Goal: Information Seeking & Learning: Learn about a topic

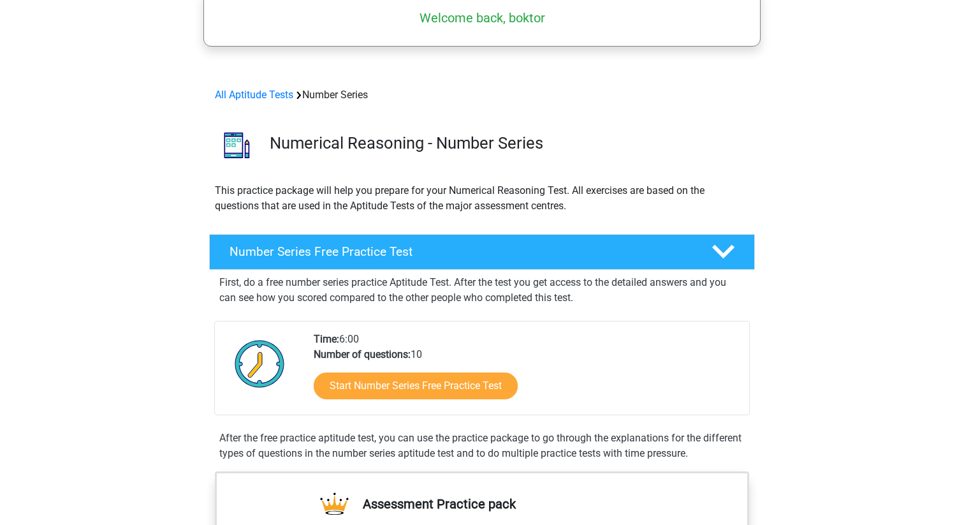
scroll to position [113, 0]
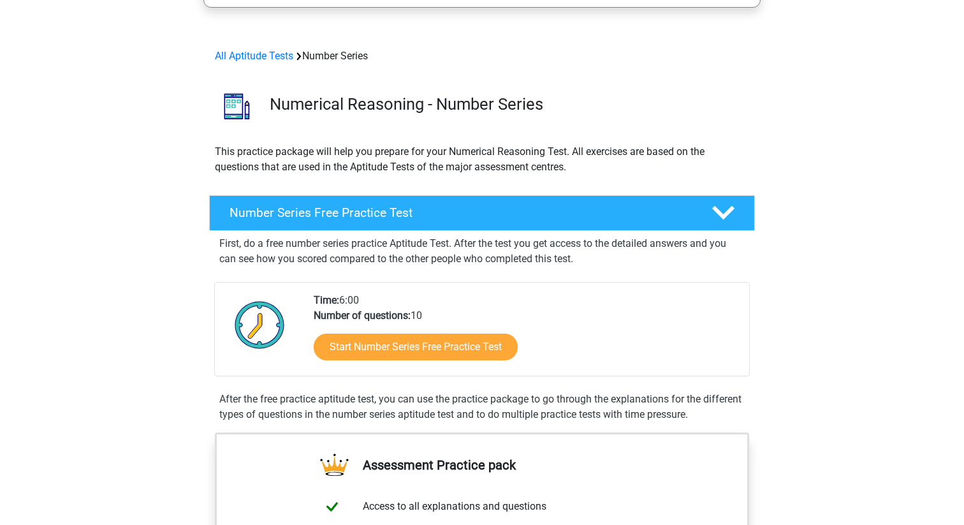
click at [398, 370] on div "Start Number Series Free Practice Test" at bounding box center [526, 349] width 425 height 52
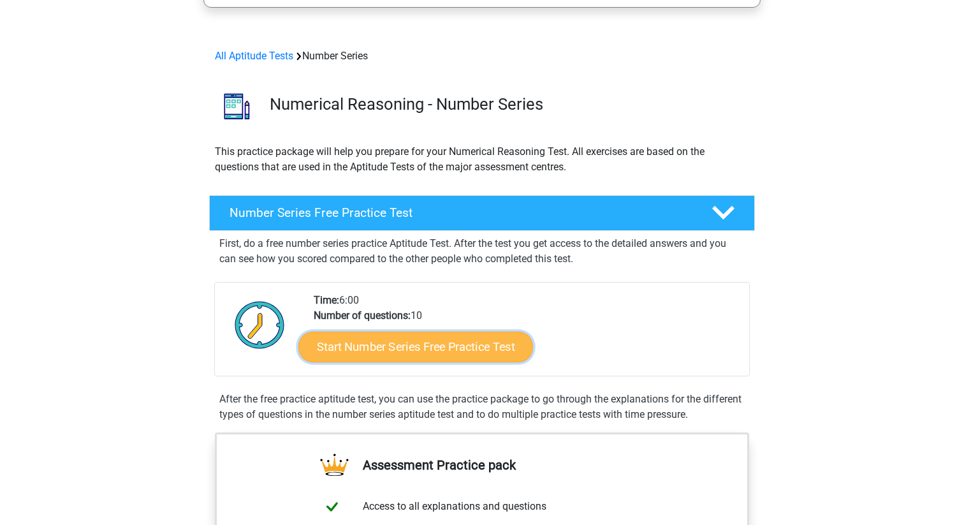
click at [423, 343] on link "Start Number Series Free Practice Test" at bounding box center [415, 346] width 235 height 31
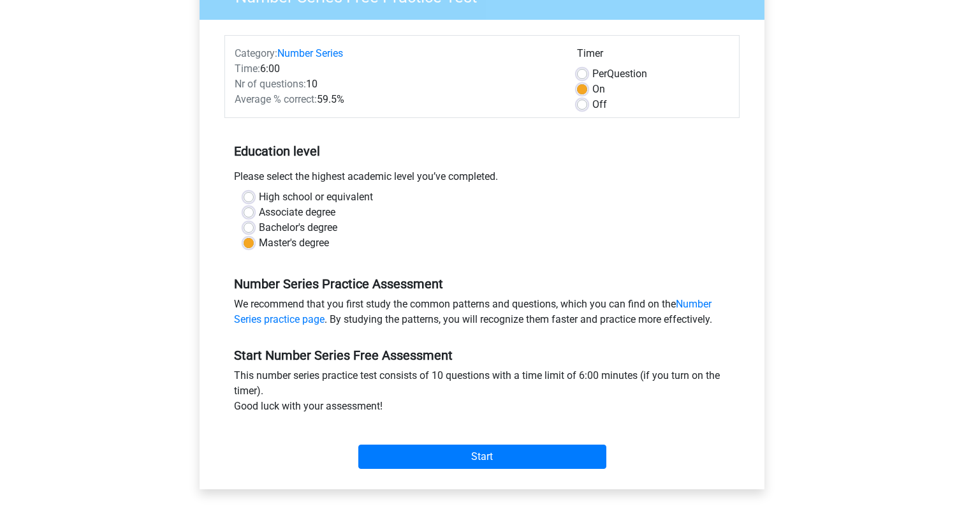
scroll to position [131, 0]
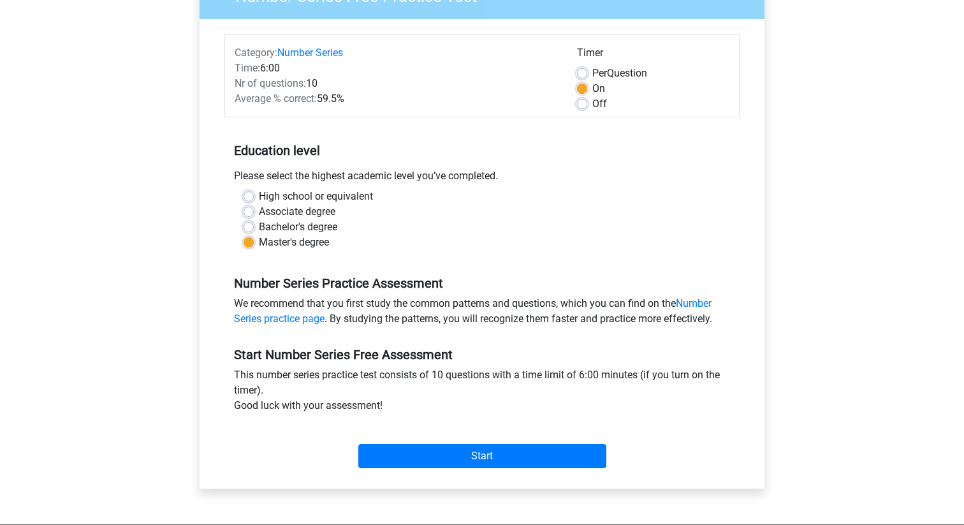
click at [592, 77] on label "Per Question" at bounding box center [619, 73] width 55 height 15
click at [586, 77] on input "Per Question" at bounding box center [582, 72] width 10 height 13
radio input "true"
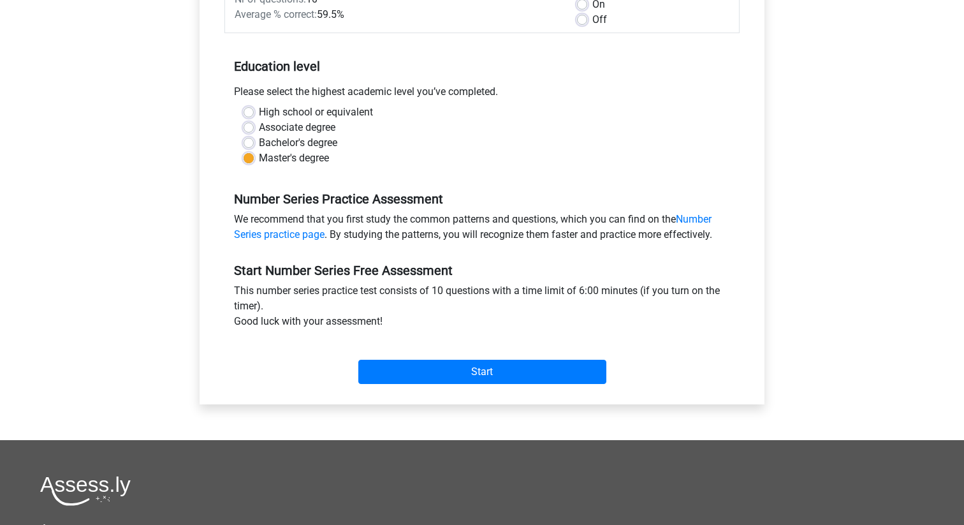
scroll to position [226, 0]
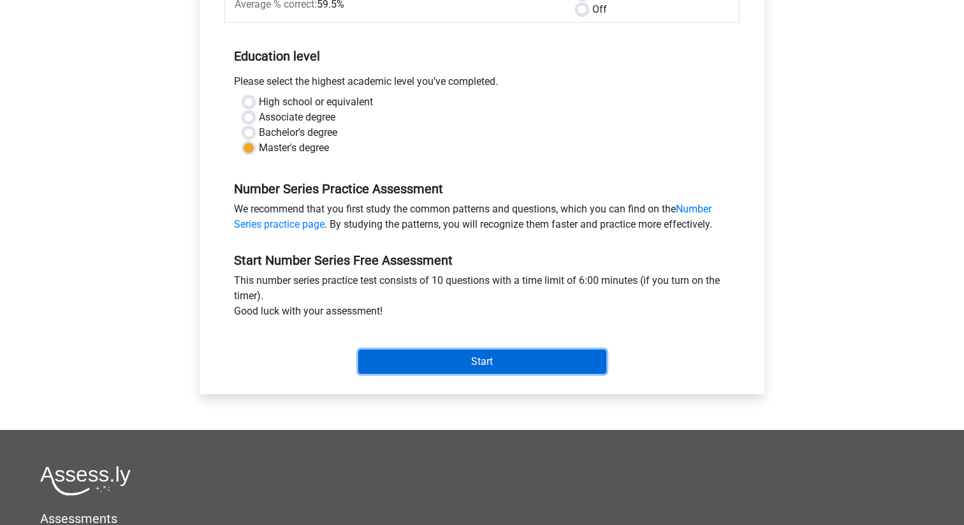
click at [456, 359] on input "Start" at bounding box center [482, 361] width 248 height 24
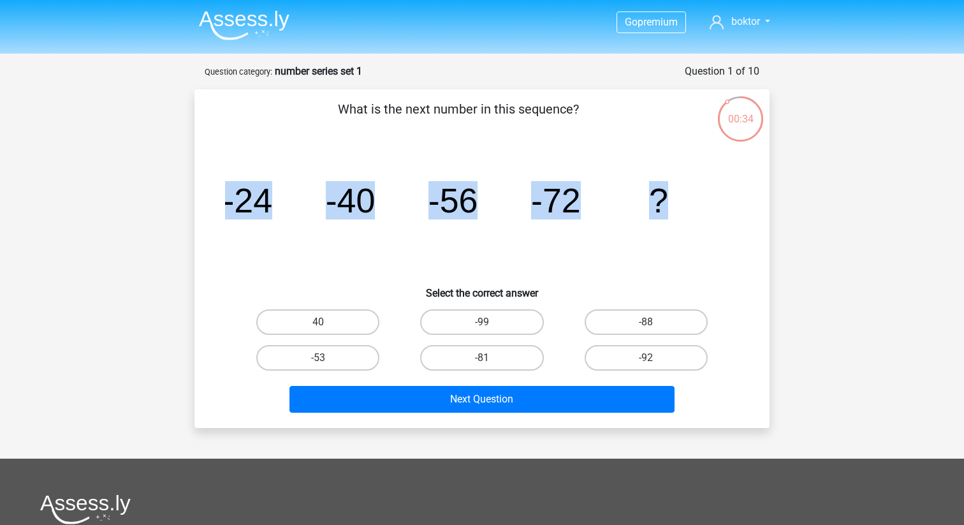
drag, startPoint x: 222, startPoint y: 205, endPoint x: 765, endPoint y: 237, distance: 544.1
click at [765, 237] on div "What is the next number in this sequence? image/svg+xml -24 -40 -56 -72 ? Selec…" at bounding box center [481, 258] width 575 height 339
copy g "-24 -40 -56 -72 ?"
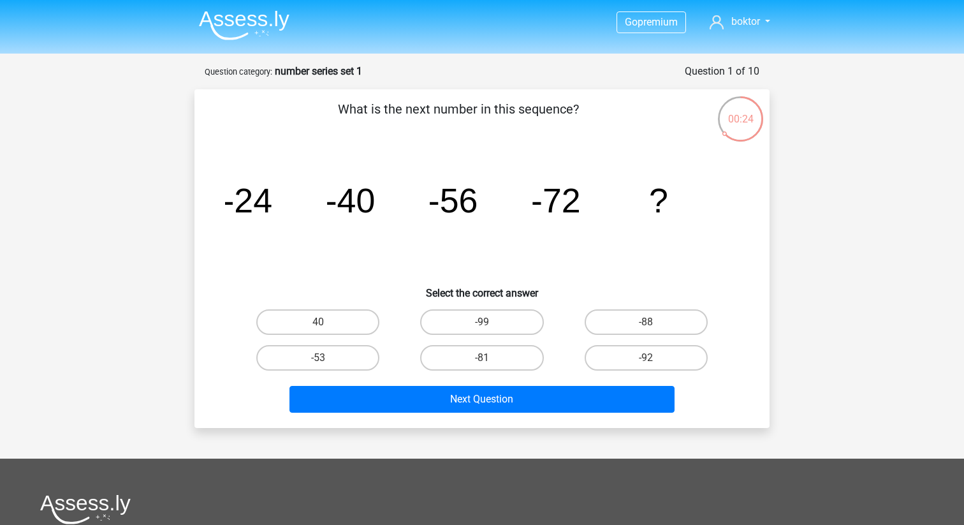
click at [329, 143] on div "What is the next number in this sequence? image/svg+xml -24 -40 -56 -72 ? Selec…" at bounding box center [482, 258] width 565 height 318
click at [592, 314] on label "-88" at bounding box center [646, 322] width 123 height 26
click at [646, 322] on input "-88" at bounding box center [650, 326] width 8 height 8
radio input "true"
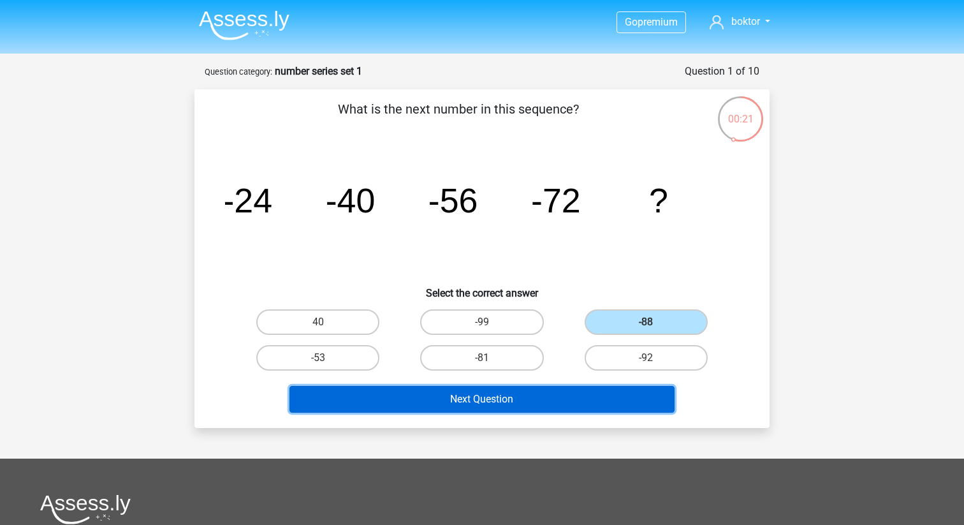
click at [557, 396] on button "Next Question" at bounding box center [482, 399] width 386 height 27
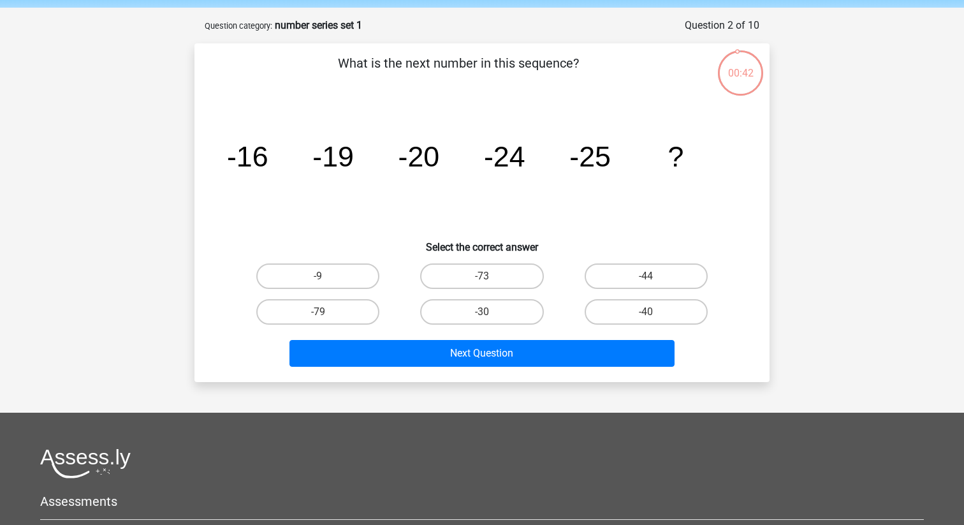
scroll to position [43, 0]
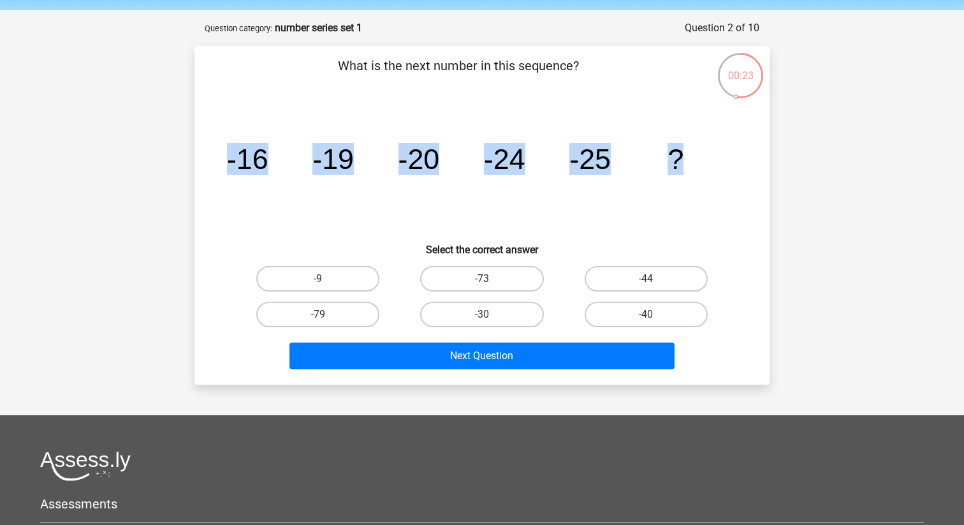
drag, startPoint x: 224, startPoint y: 161, endPoint x: 689, endPoint y: 170, distance: 464.8
click at [689, 170] on div "image/svg+xml -16 -19 -20 -24 -25 ?" at bounding box center [482, 169] width 534 height 129
copy g "-16 -19 -20 -24 -25 ?"
click at [487, 317] on input "-30" at bounding box center [486, 318] width 8 height 8
radio input "true"
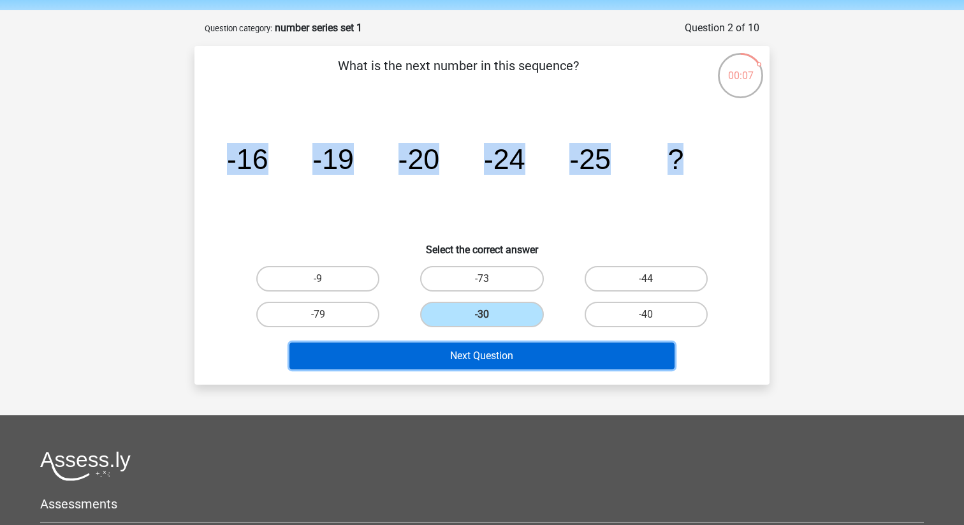
click at [504, 357] on button "Next Question" at bounding box center [482, 355] width 386 height 27
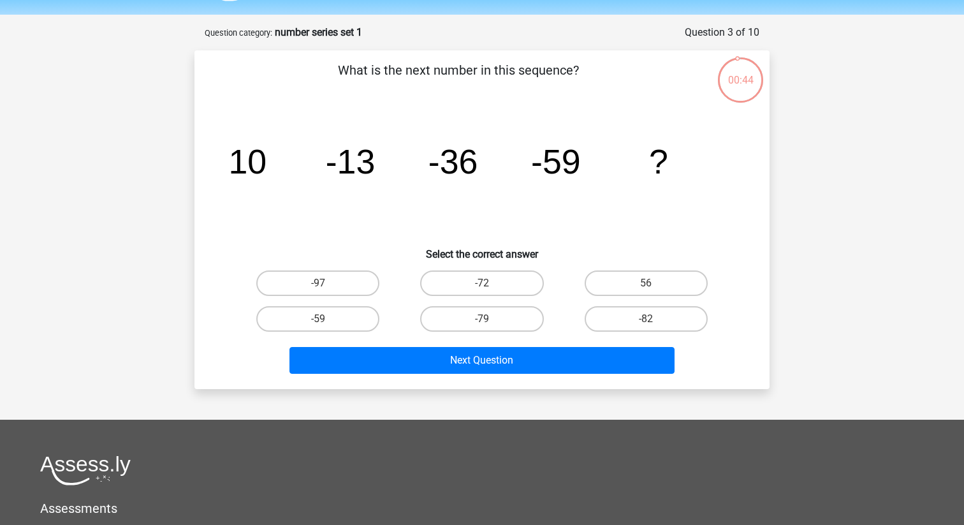
scroll to position [0, 0]
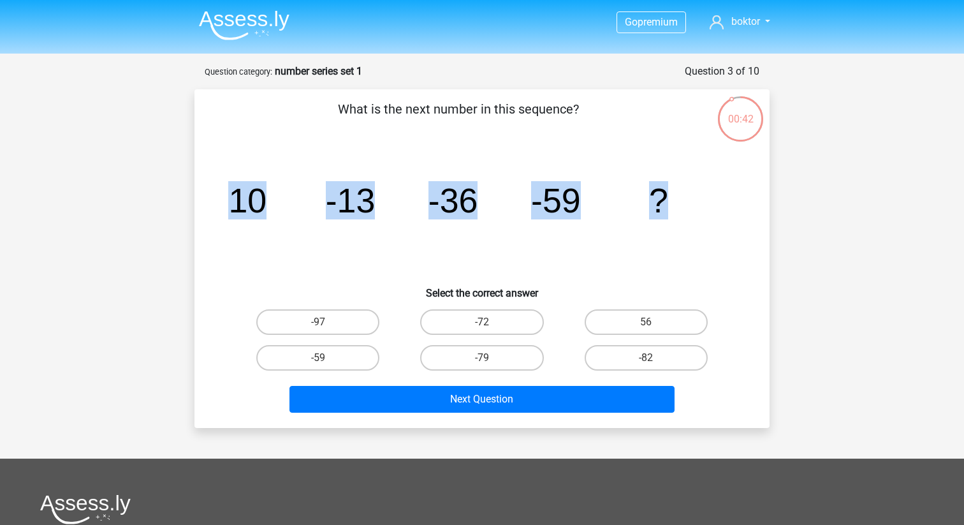
drag, startPoint x: 233, startPoint y: 206, endPoint x: 689, endPoint y: 203, distance: 455.8
click at [689, 203] on icon "image/svg+xml 10 -13 -36 -59 ?" at bounding box center [482, 212] width 514 height 129
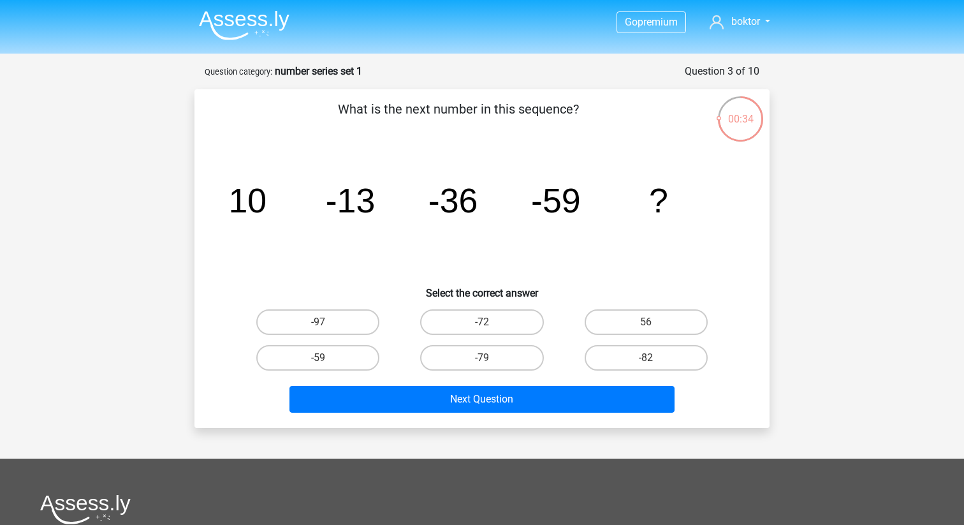
click at [506, 228] on icon "image/svg+xml 10 -13 -36 -59 ?" at bounding box center [482, 212] width 514 height 129
click at [636, 353] on label "-82" at bounding box center [646, 358] width 123 height 26
click at [646, 358] on input "-82" at bounding box center [650, 362] width 8 height 8
radio input "true"
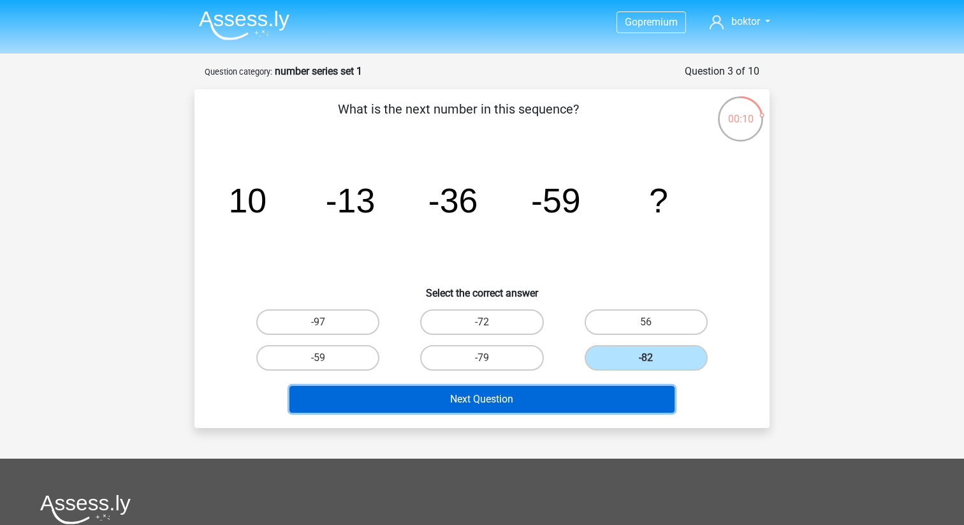
click at [586, 405] on button "Next Question" at bounding box center [482, 399] width 386 height 27
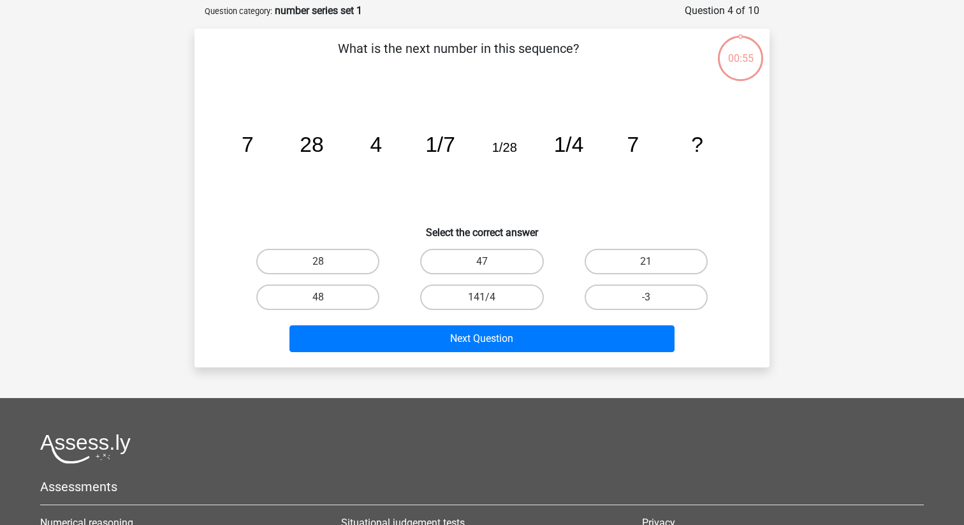
scroll to position [64, 0]
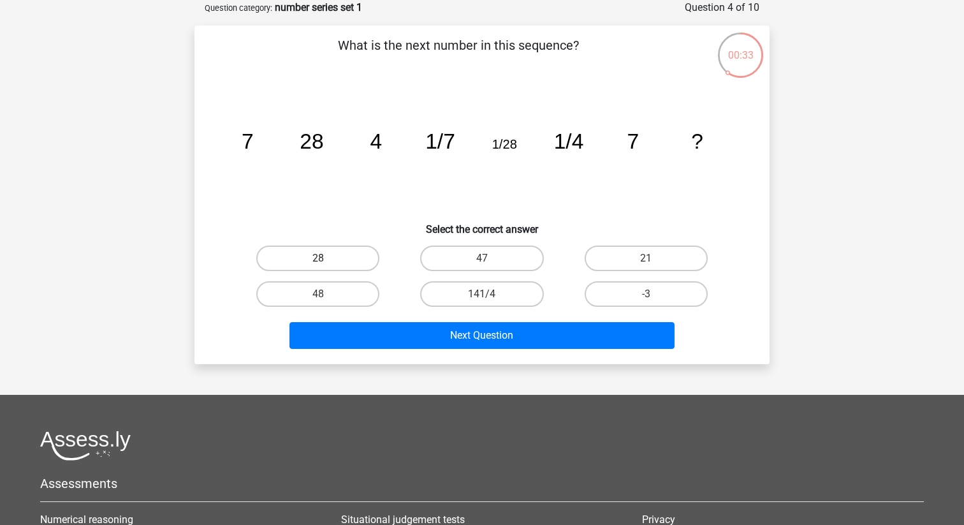
click at [357, 258] on label "28" at bounding box center [317, 258] width 123 height 26
click at [326, 258] on input "28" at bounding box center [322, 262] width 8 height 8
radio input "true"
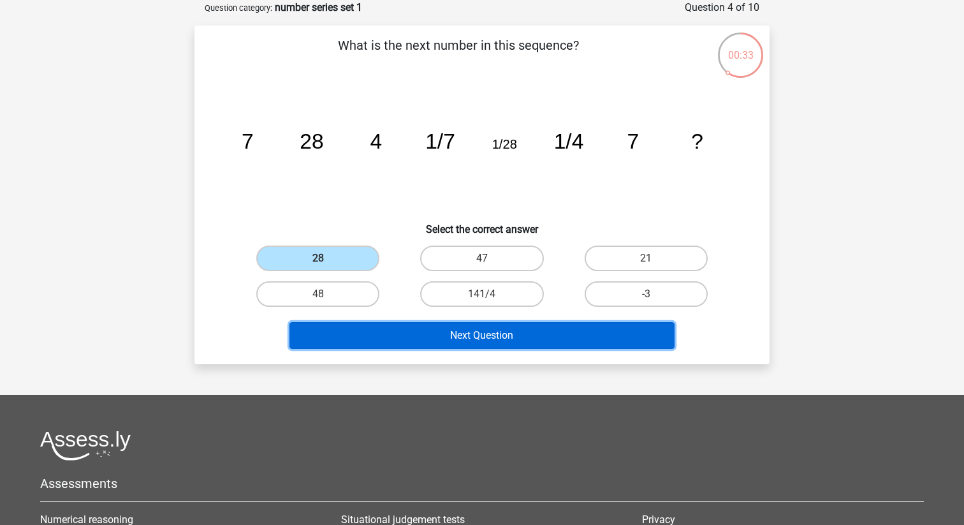
click at [511, 337] on button "Next Question" at bounding box center [482, 335] width 386 height 27
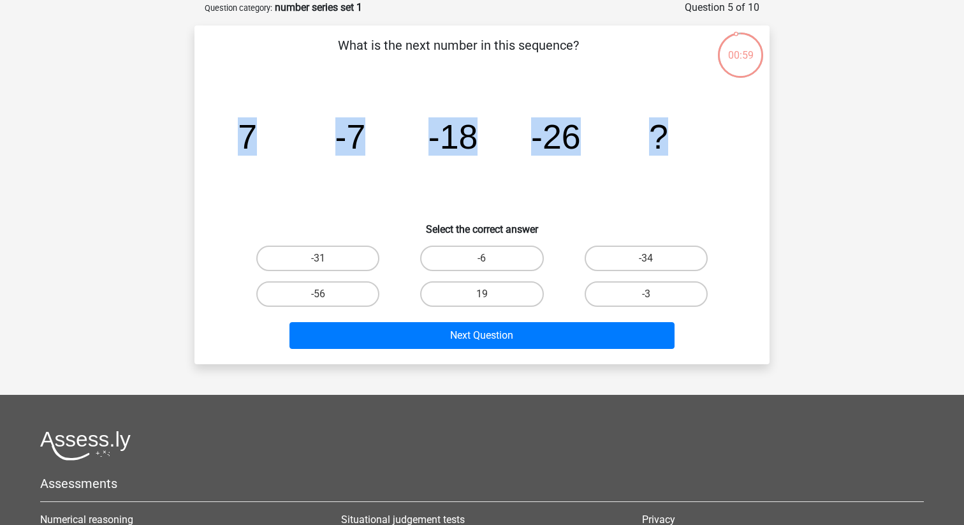
drag, startPoint x: 234, startPoint y: 129, endPoint x: 797, endPoint y: 143, distance: 563.1
click at [799, 143] on div "Go premium boktor julianvanpol@gmail.com" at bounding box center [482, 333] width 964 height 795
copy g "7 -7 -18 -26 ?"
click at [344, 247] on label "-31" at bounding box center [317, 258] width 123 height 26
click at [326, 258] on input "-31" at bounding box center [322, 262] width 8 height 8
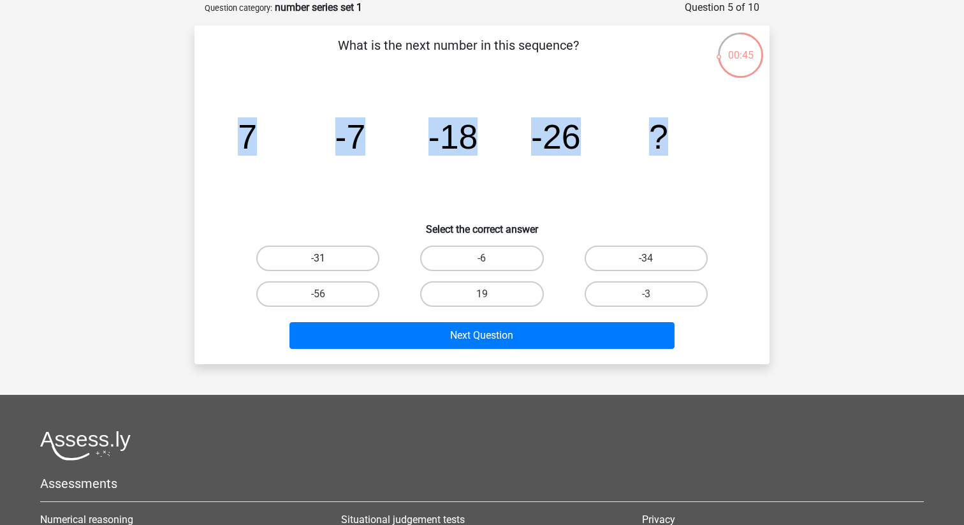
radio input "true"
click at [432, 191] on icon "image/svg+xml 7 -7 -18 -26 ?" at bounding box center [482, 148] width 514 height 129
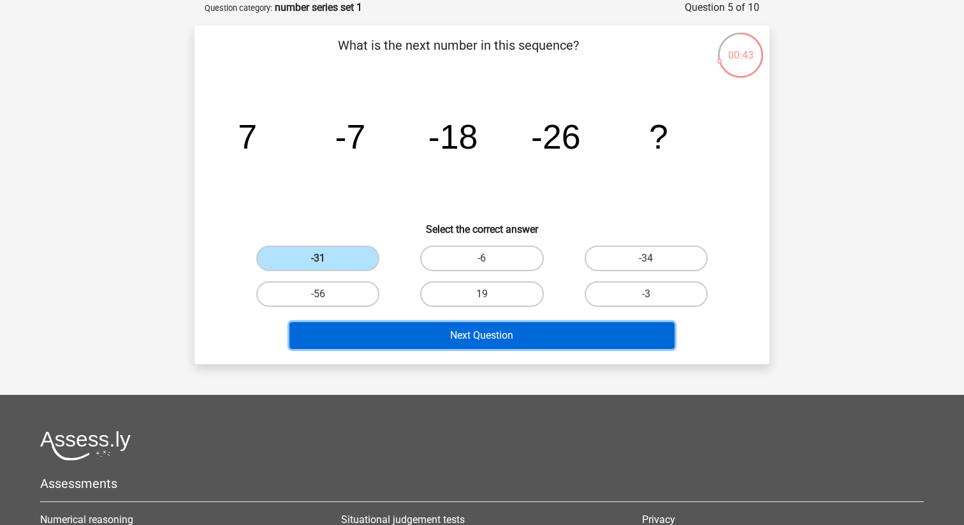
click at [504, 333] on button "Next Question" at bounding box center [482, 335] width 386 height 27
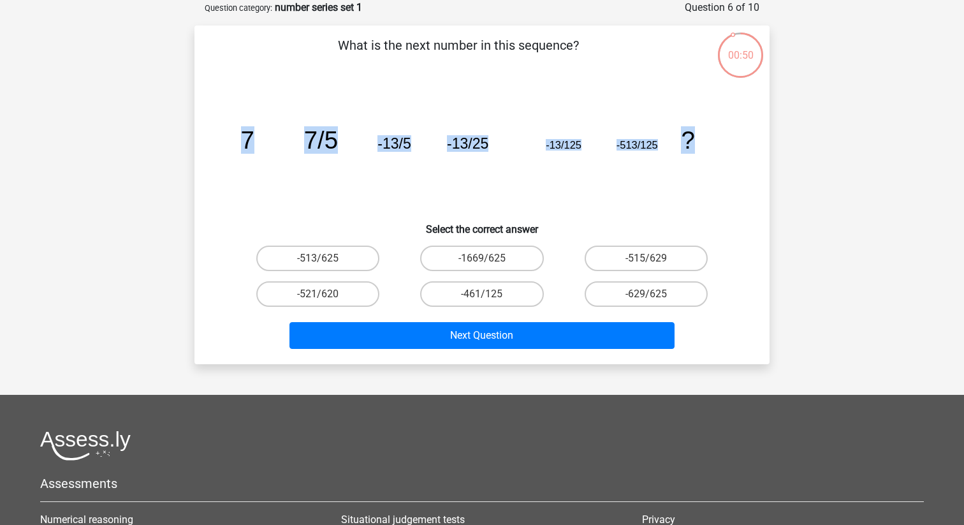
drag, startPoint x: 242, startPoint y: 139, endPoint x: 706, endPoint y: 141, distance: 463.5
click at [706, 141] on icon "image/svg+xml 7 7/5 -13/5 -13/25 -13/125 -513/125 ?" at bounding box center [482, 148] width 514 height 129
copy g "7 7/5 -13/5 -13/25 -13/125 -513/125 ?"
click at [511, 196] on icon "image/svg+xml 7 7/5 -13/5 -13/25 -13/125 -513/125 ?" at bounding box center [482, 148] width 514 height 129
click at [345, 266] on label "-513/625" at bounding box center [317, 258] width 123 height 26
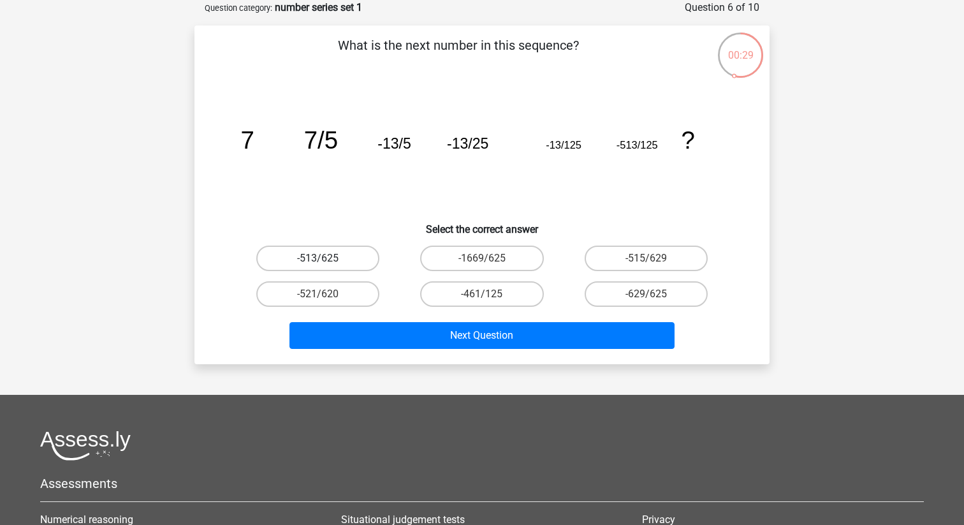
click at [326, 266] on input "-513/625" at bounding box center [322, 262] width 8 height 8
radio input "true"
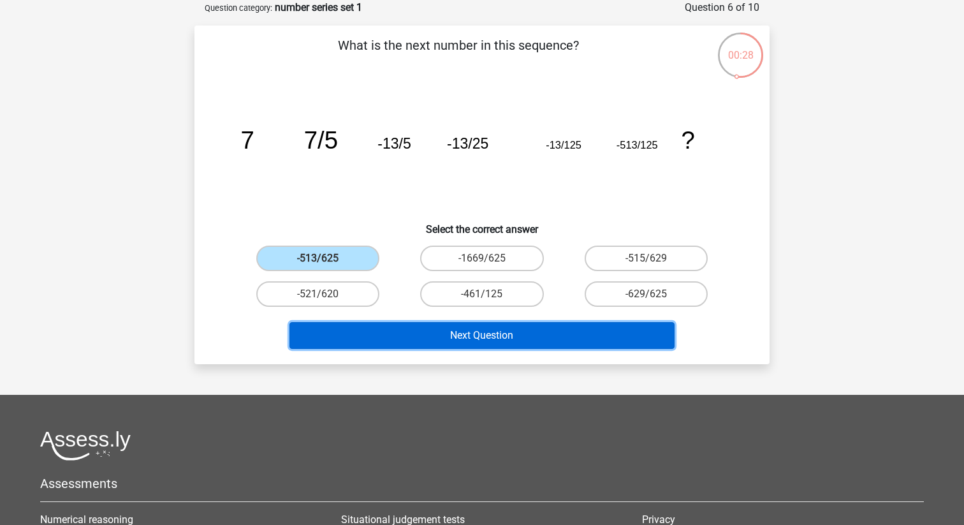
click at [460, 339] on button "Next Question" at bounding box center [482, 335] width 386 height 27
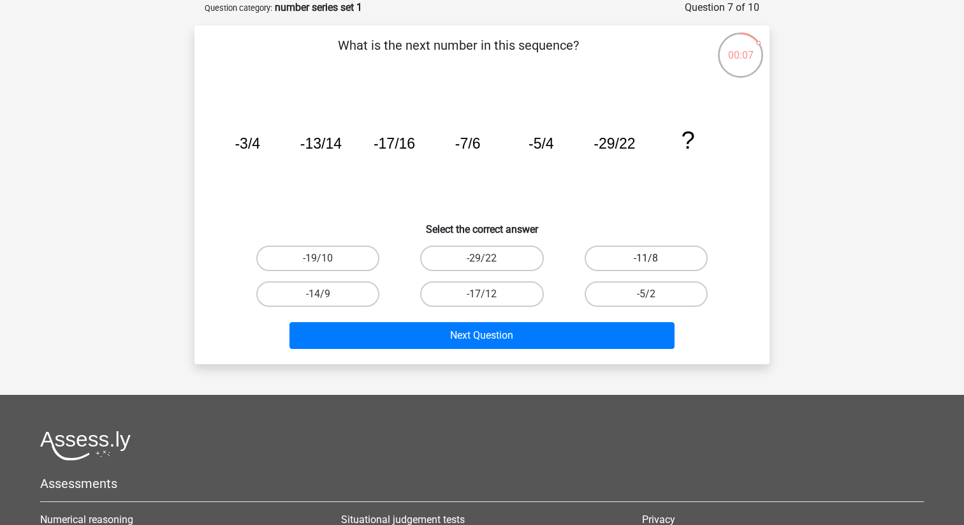
click at [615, 259] on label "-11/8" at bounding box center [646, 258] width 123 height 26
click at [646, 259] on input "-11/8" at bounding box center [650, 262] width 8 height 8
radio input "true"
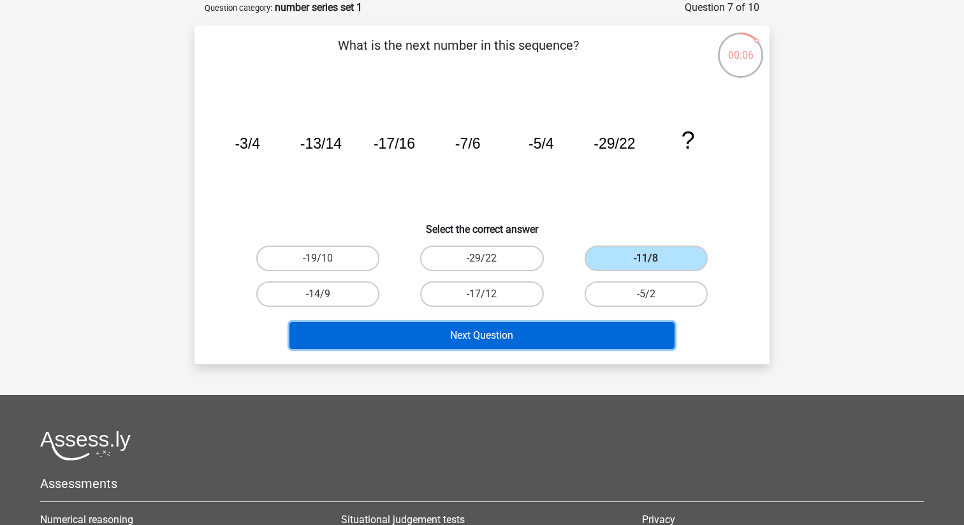
click at [550, 337] on button "Next Question" at bounding box center [482, 335] width 386 height 27
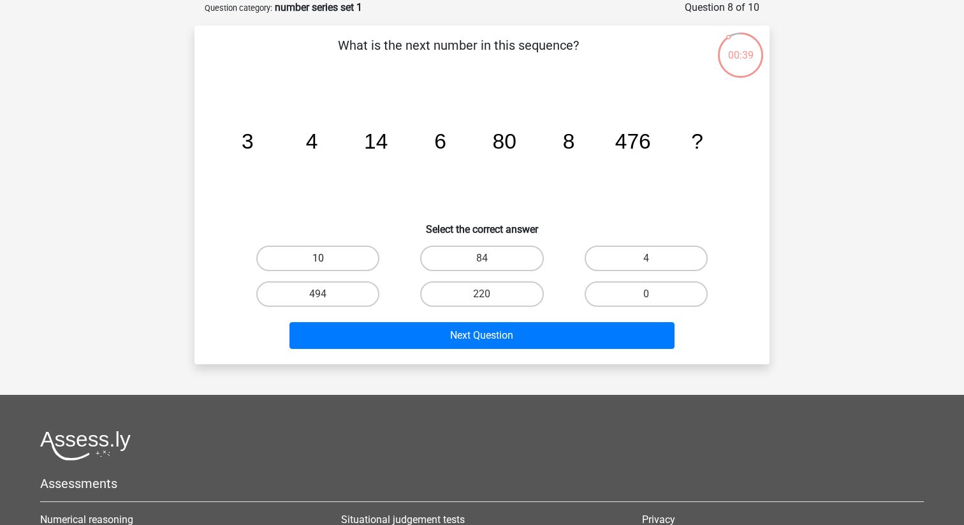
click at [342, 260] on label "10" at bounding box center [317, 258] width 123 height 26
click at [326, 260] on input "10" at bounding box center [322, 262] width 8 height 8
radio input "true"
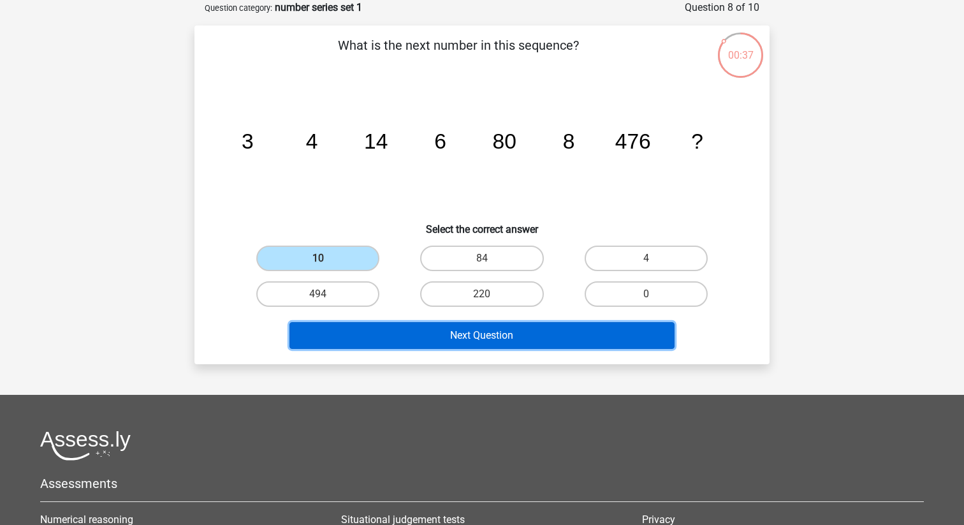
click at [417, 333] on button "Next Question" at bounding box center [482, 335] width 386 height 27
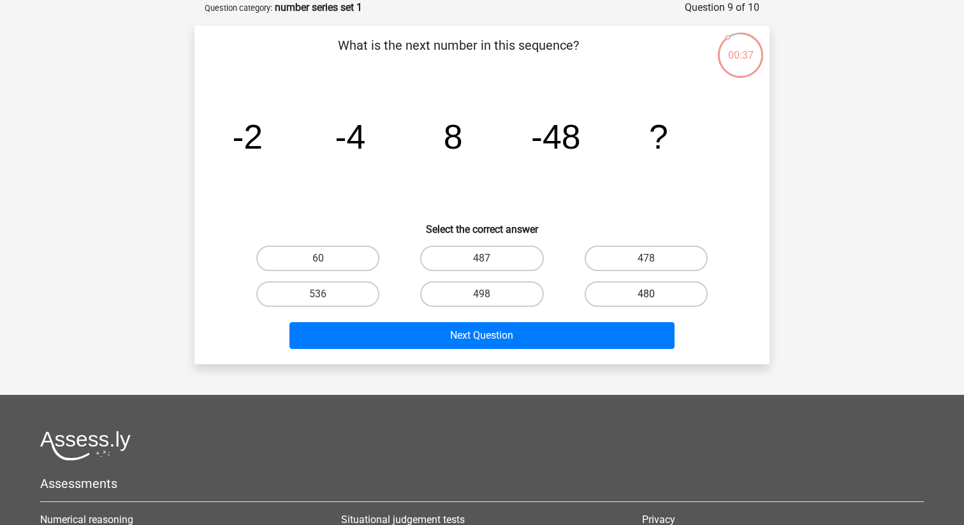
click at [601, 295] on label "480" at bounding box center [646, 294] width 123 height 26
click at [646, 295] on input "480" at bounding box center [650, 298] width 8 height 8
radio input "true"
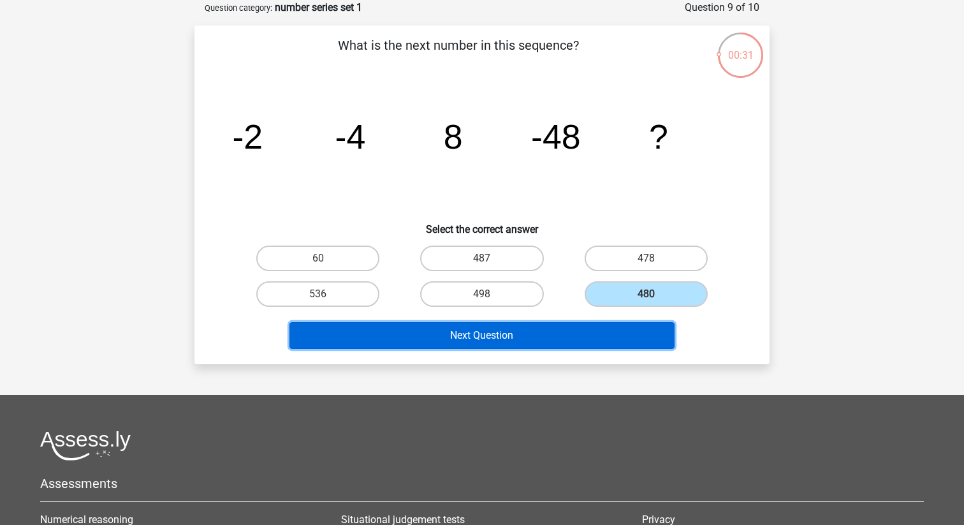
click at [576, 339] on button "Next Question" at bounding box center [482, 335] width 386 height 27
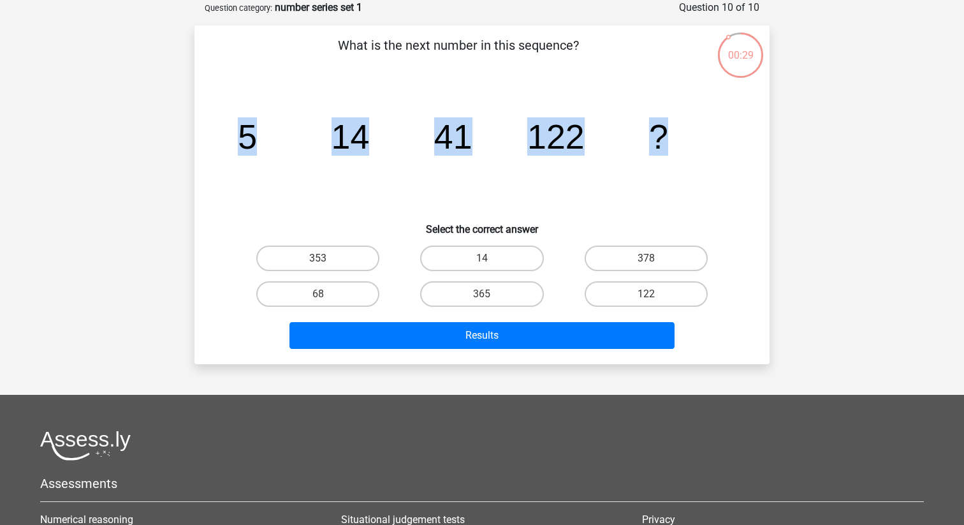
drag, startPoint x: 238, startPoint y: 131, endPoint x: 708, endPoint y: 145, distance: 470.0
click at [708, 145] on icon "image/svg+xml 5 14 41 122 ?" at bounding box center [482, 148] width 514 height 129
copy g "5 14 41 122 ?"
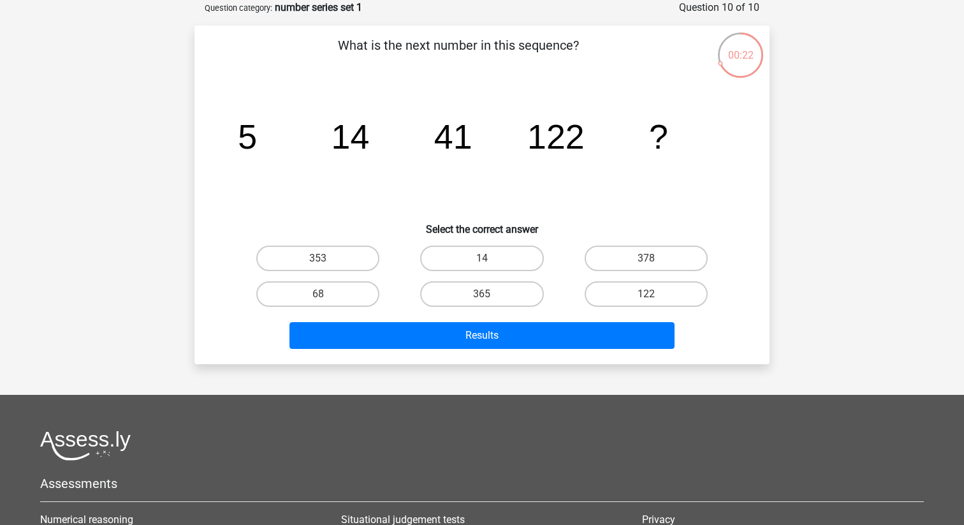
click at [583, 92] on icon "image/svg+xml 5 14 41 122 ?" at bounding box center [482, 148] width 514 height 129
click at [514, 295] on label "365" at bounding box center [481, 294] width 123 height 26
click at [490, 295] on input "365" at bounding box center [486, 298] width 8 height 8
radio input "true"
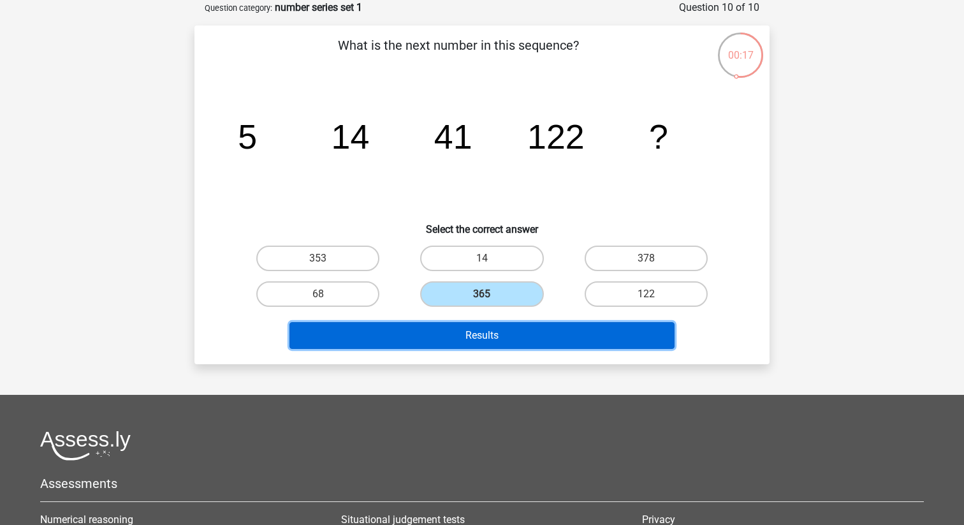
click at [514, 344] on button "Results" at bounding box center [482, 335] width 386 height 27
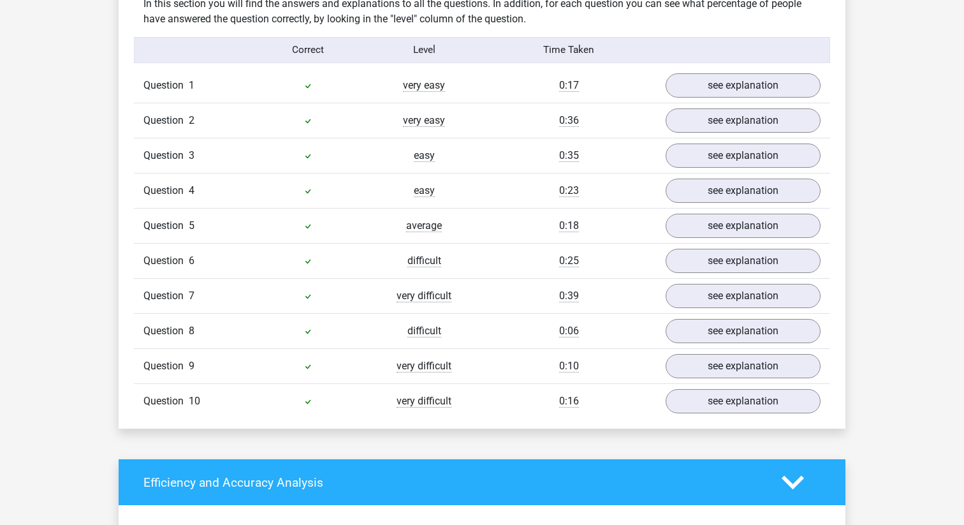
scroll to position [1050, 0]
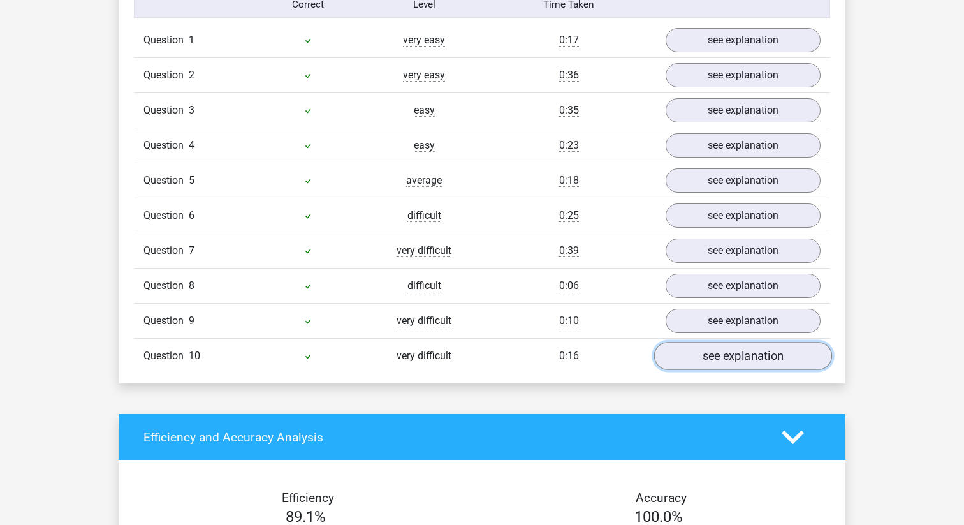
click at [744, 354] on link "see explanation" at bounding box center [743, 356] width 178 height 28
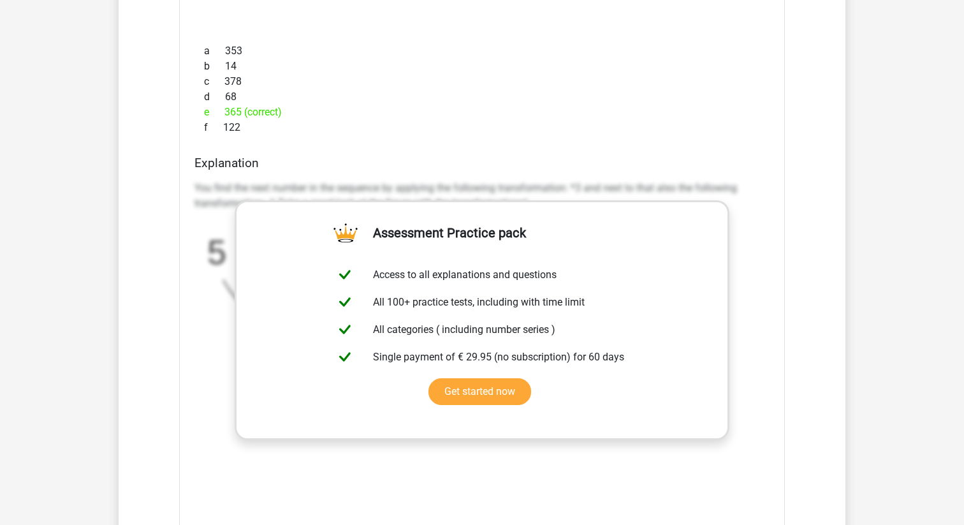
scroll to position [1750, 0]
